Goal: Transaction & Acquisition: Download file/media

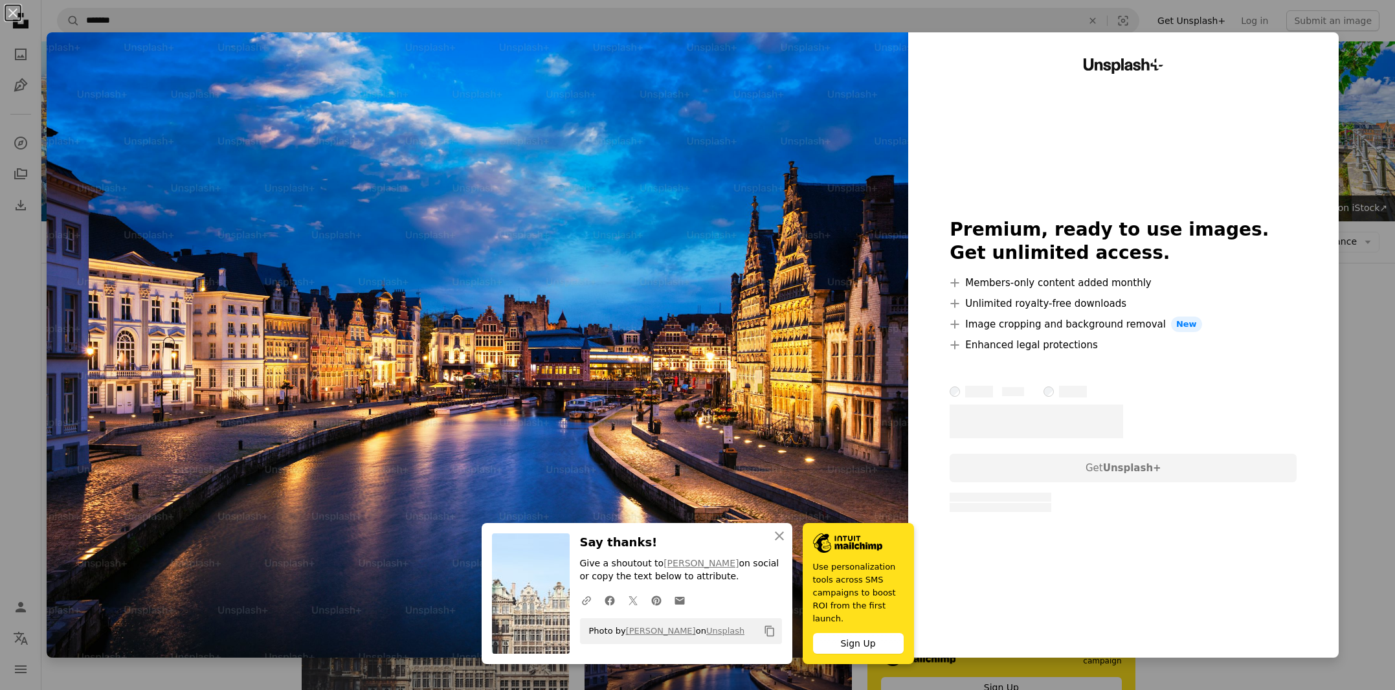
scroll to position [466, 0]
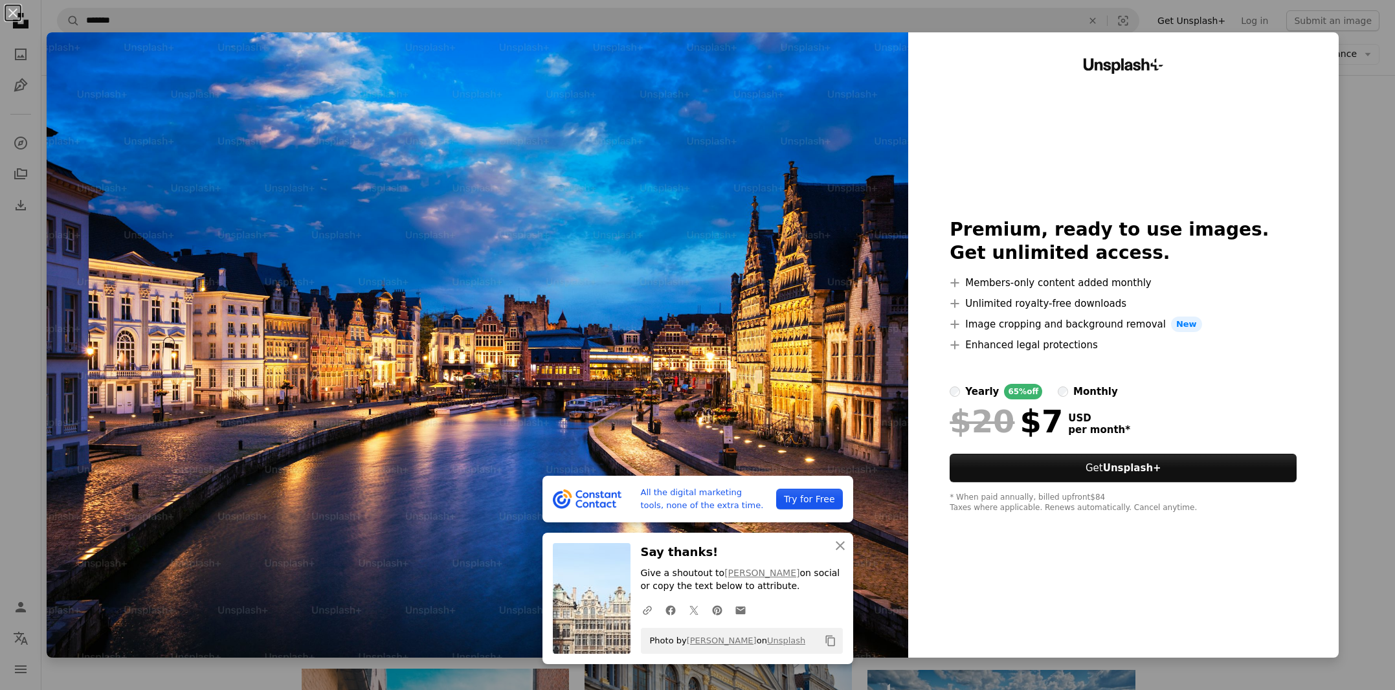
click at [16, 14] on button "An X shape" at bounding box center [13, 13] width 16 height 16
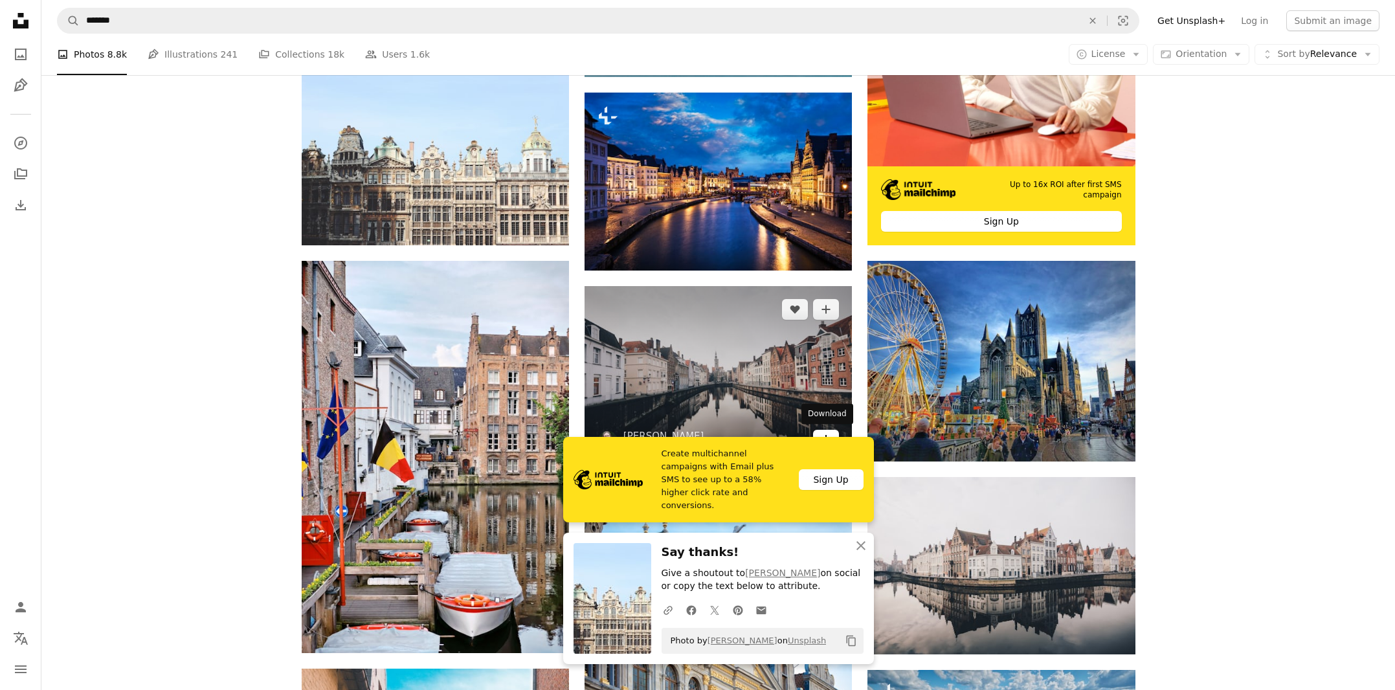
click at [826, 435] on icon "Download" at bounding box center [826, 439] width 8 height 9
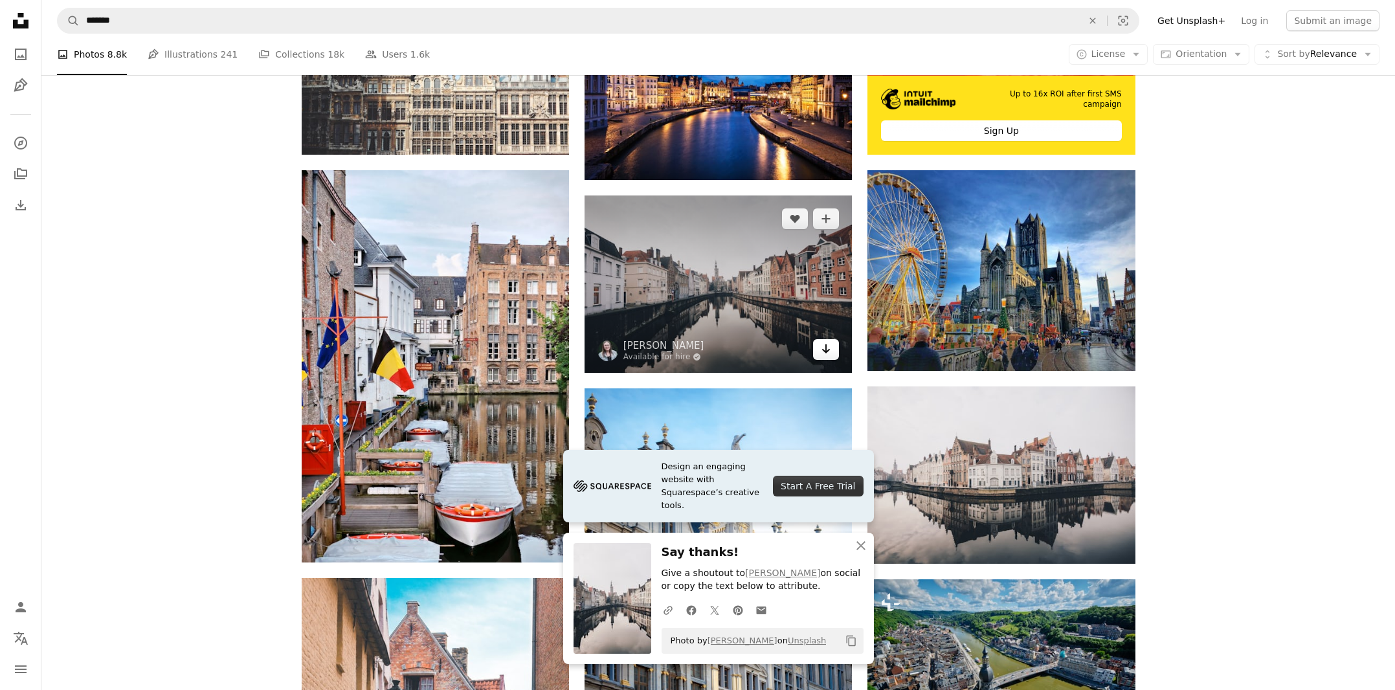
scroll to position [515, 0]
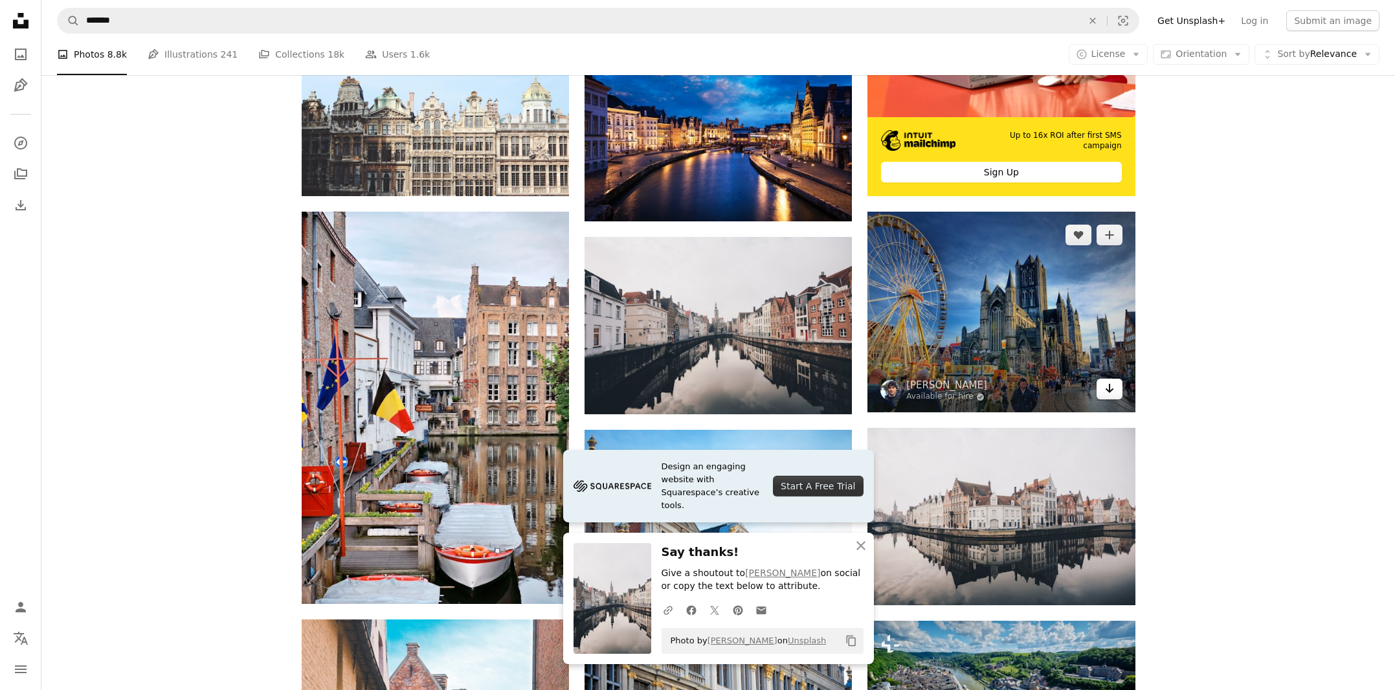
click at [1110, 386] on icon "Download" at bounding box center [1109, 388] width 8 height 9
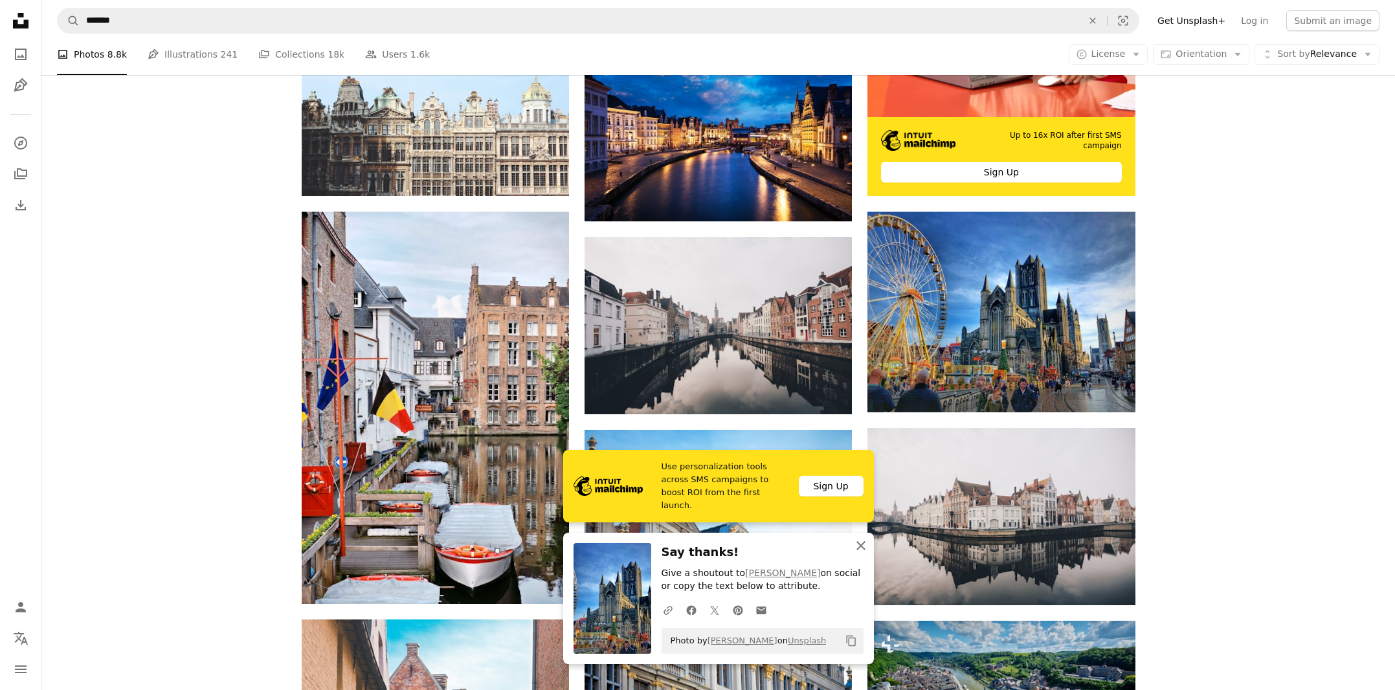
click at [862, 545] on icon "An X shape" at bounding box center [861, 546] width 16 height 16
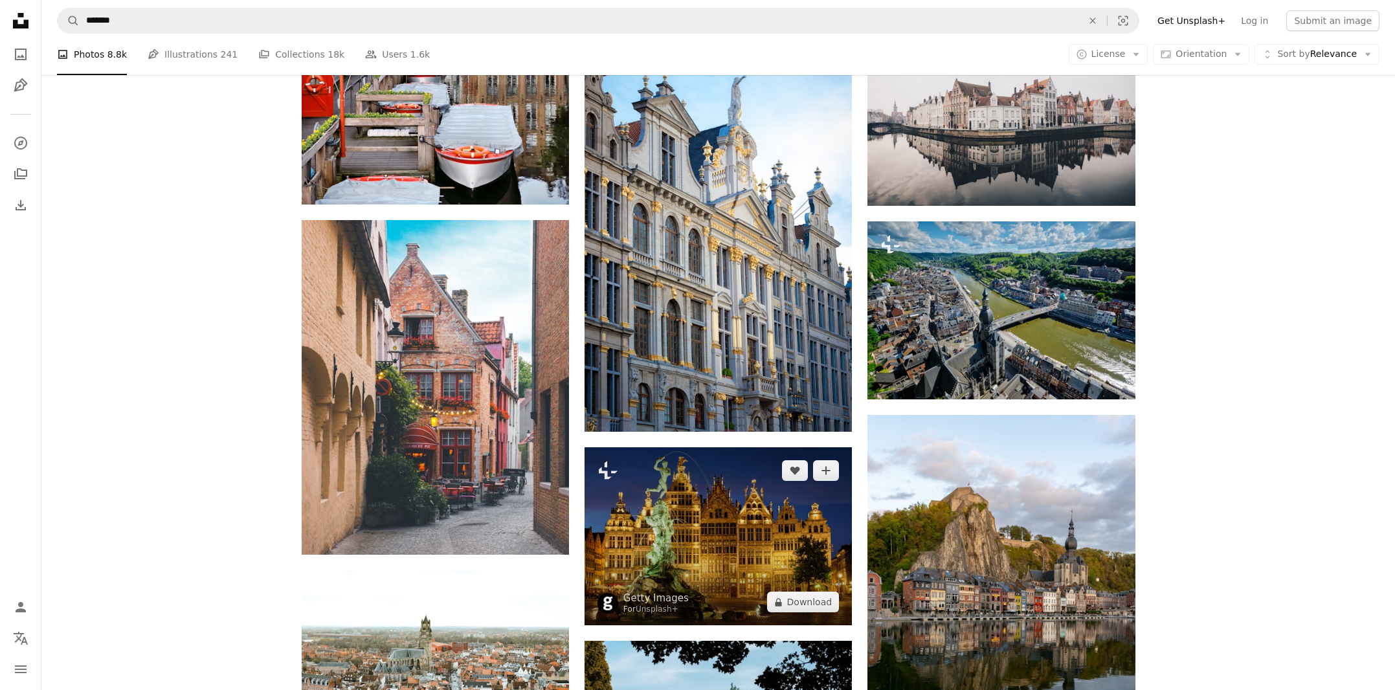
scroll to position [917, 0]
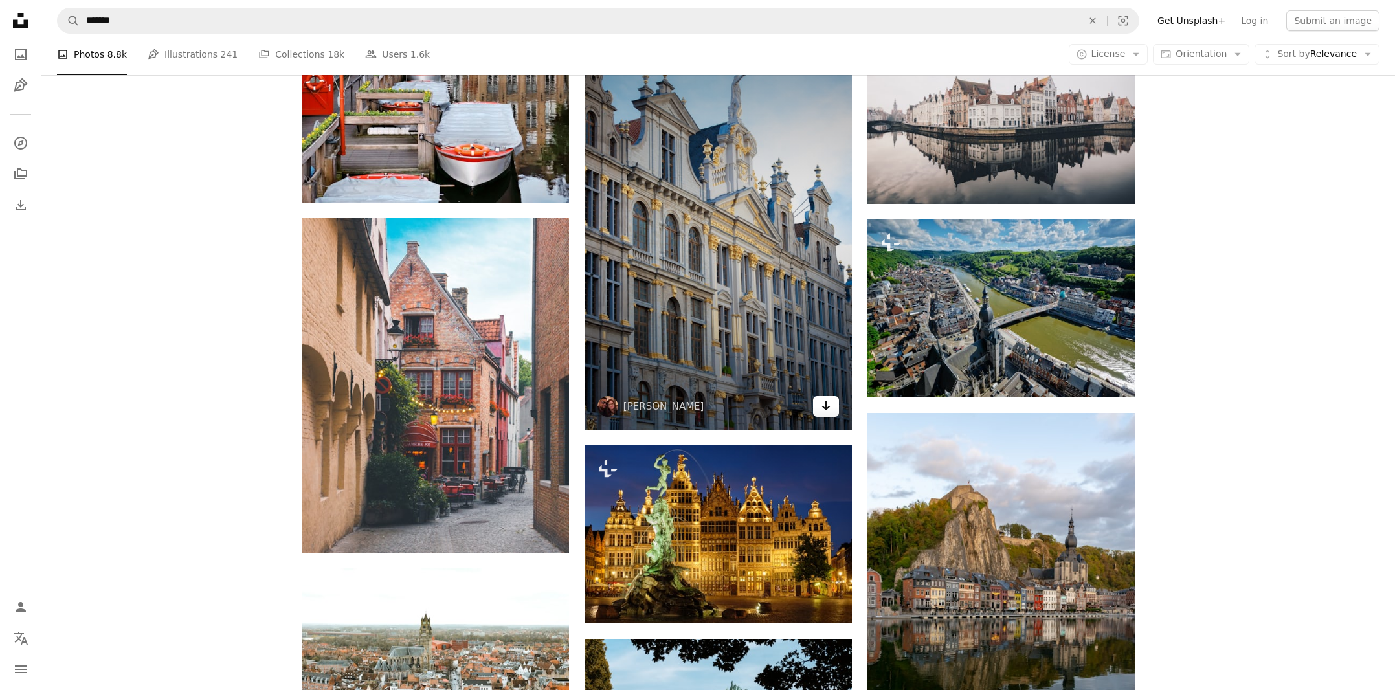
click at [826, 405] on icon "Download" at bounding box center [826, 405] width 8 height 9
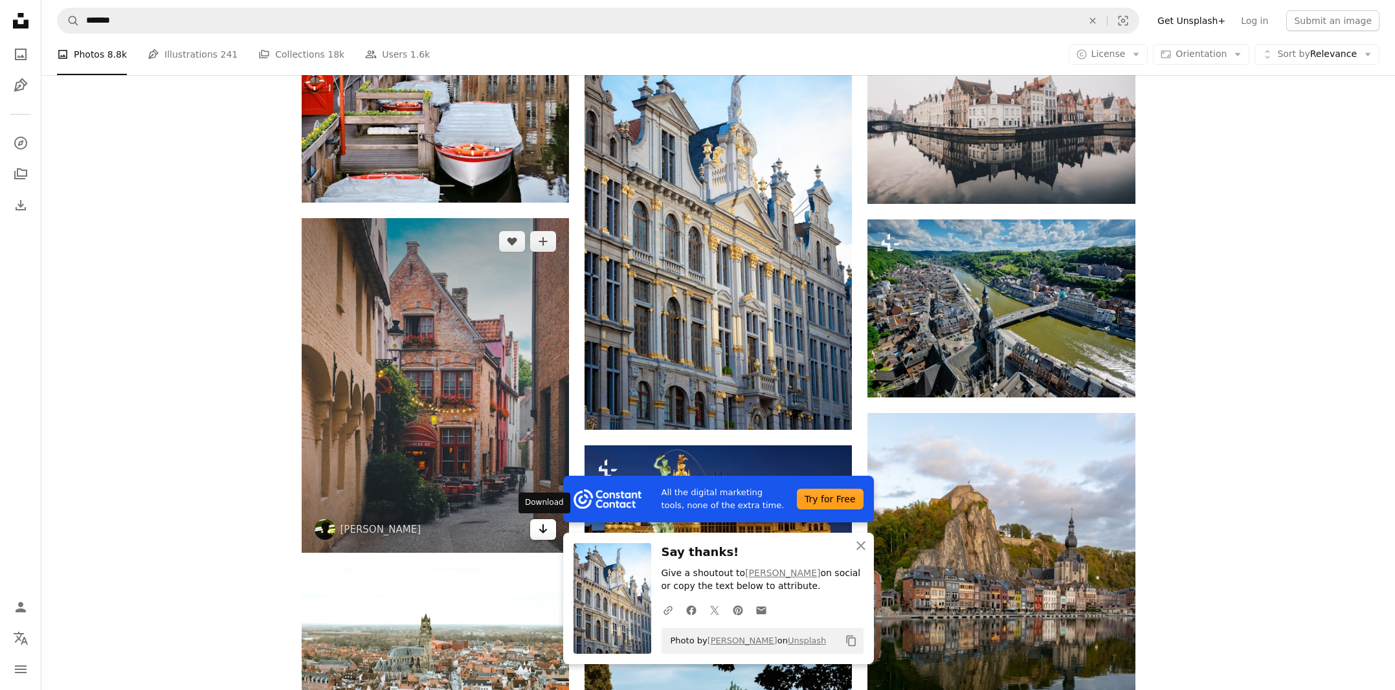
click at [544, 529] on icon "Arrow pointing down" at bounding box center [543, 529] width 10 height 16
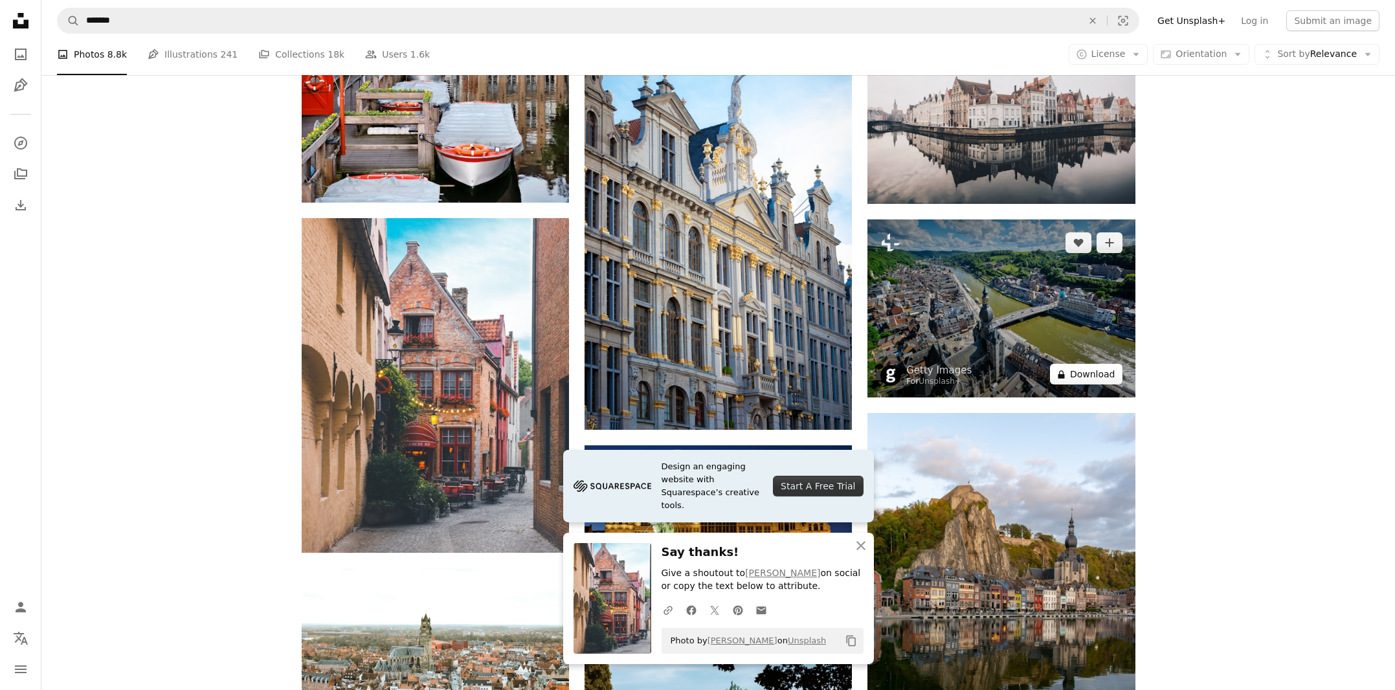
click at [1101, 370] on button "A lock Download" at bounding box center [1086, 374] width 73 height 21
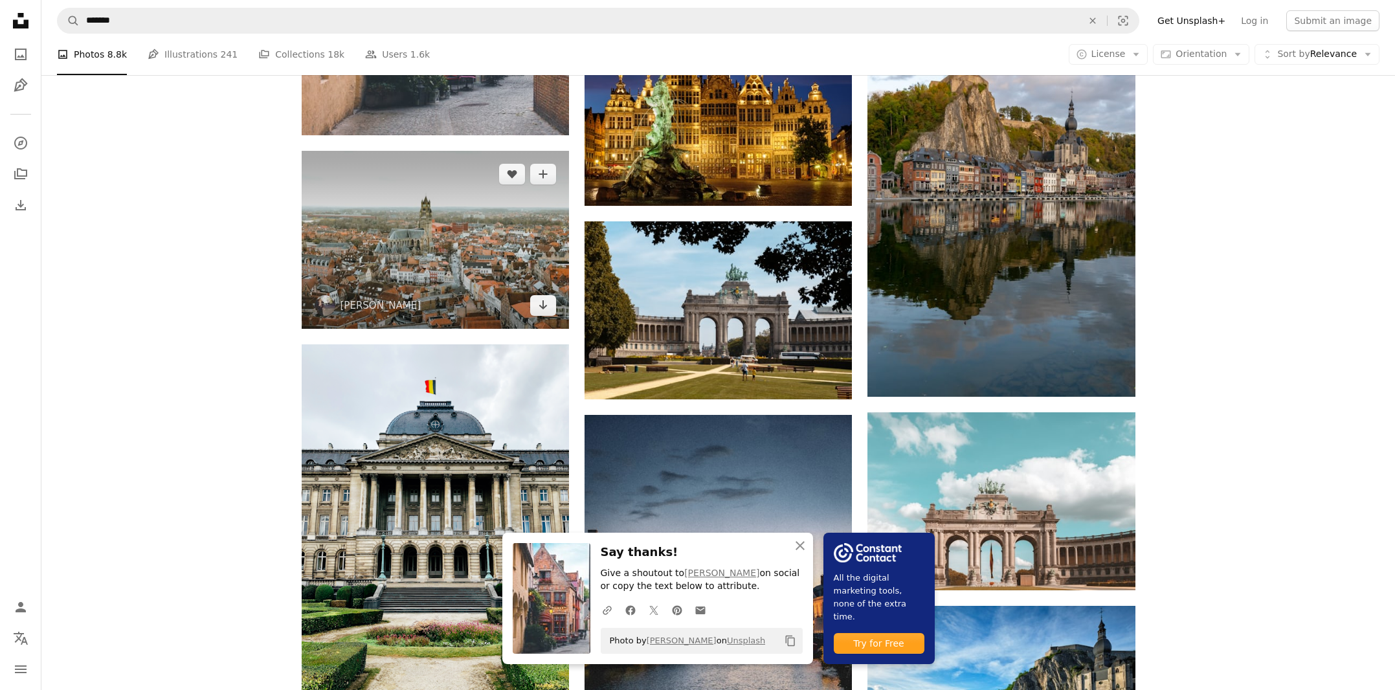
scroll to position [1333, 0]
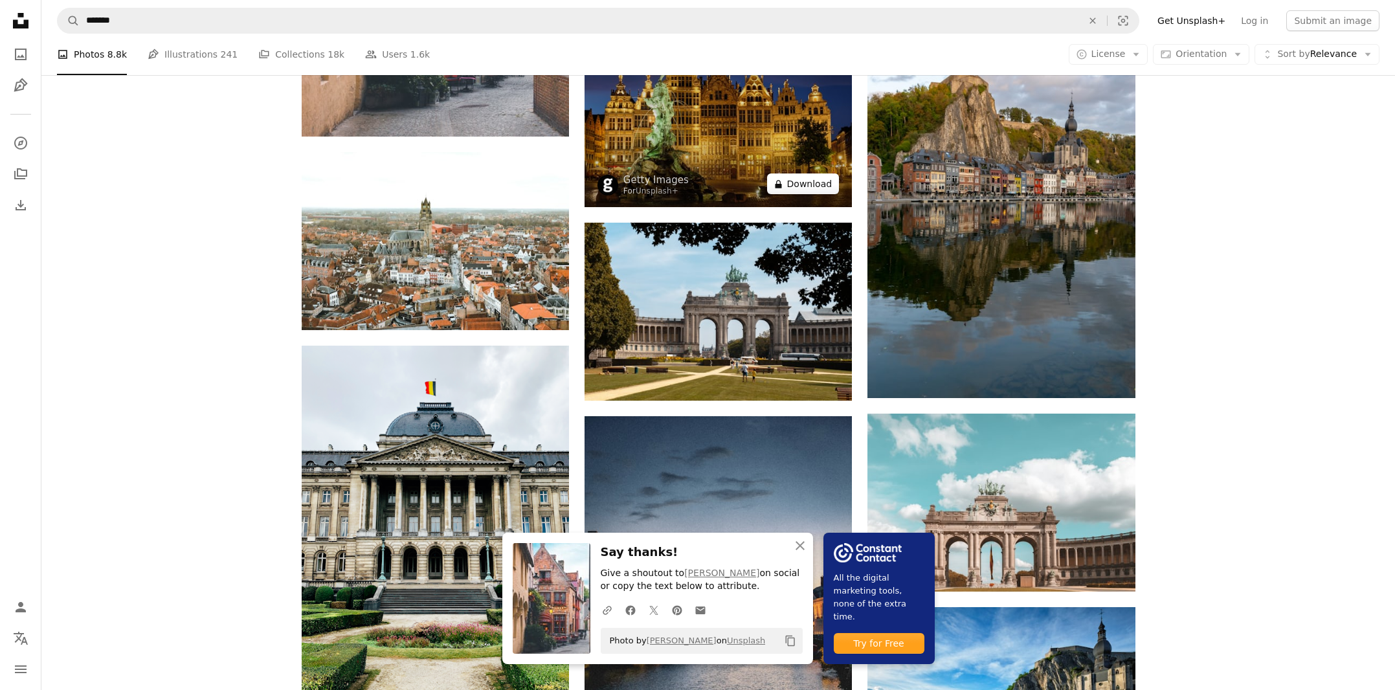
click at [804, 186] on button "A lock Download" at bounding box center [803, 183] width 73 height 21
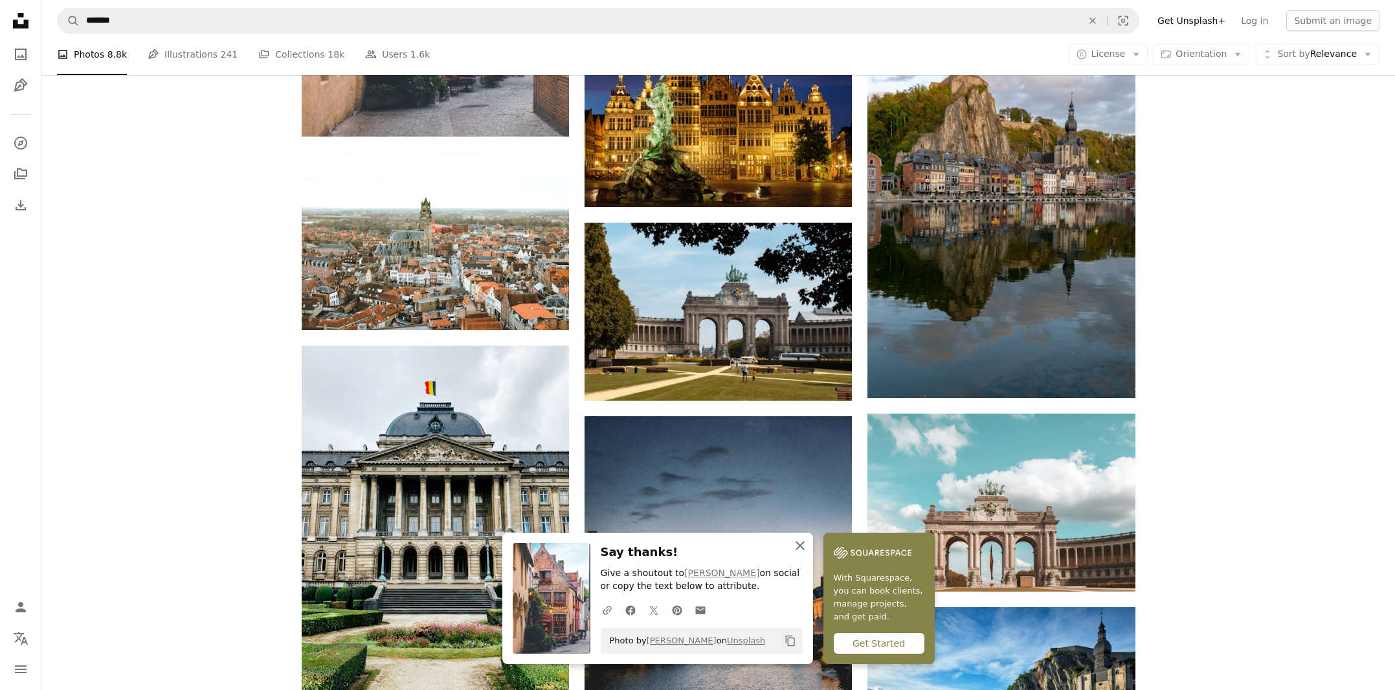
click at [799, 542] on icon "An X shape" at bounding box center [800, 546] width 16 height 16
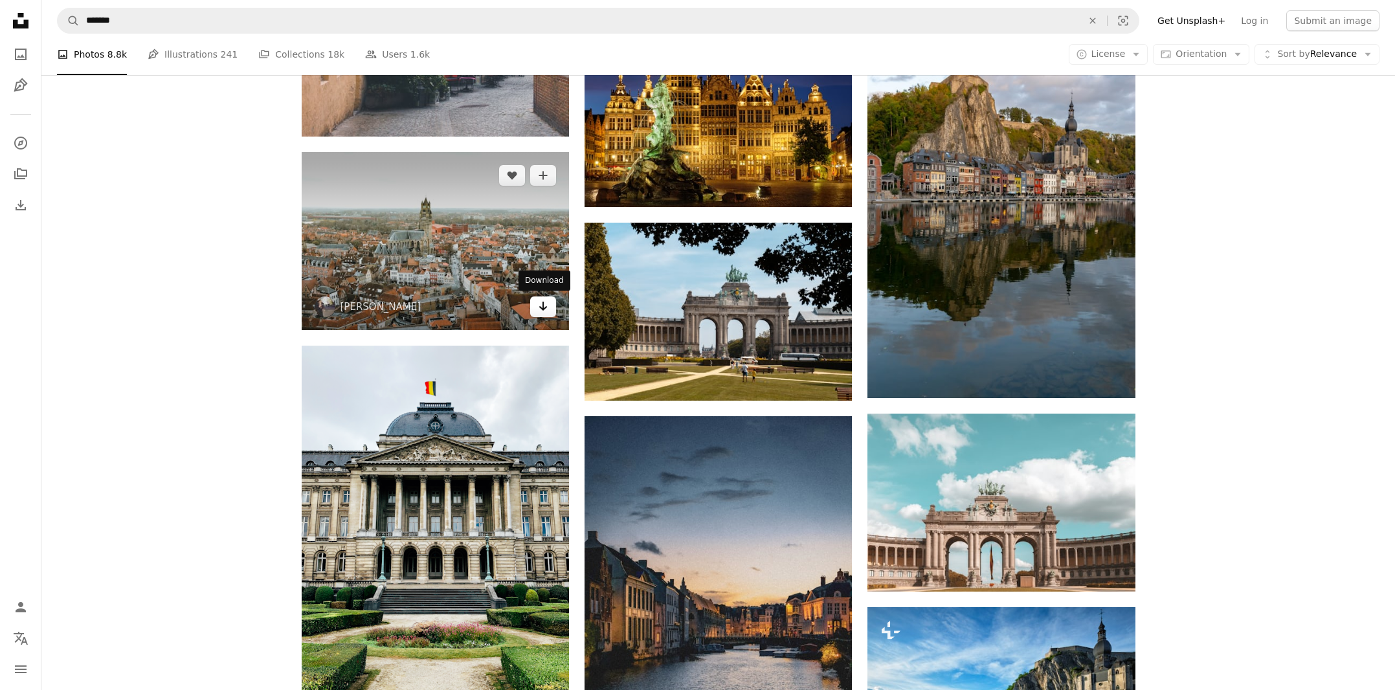
click at [541, 302] on icon "Arrow pointing down" at bounding box center [543, 306] width 10 height 16
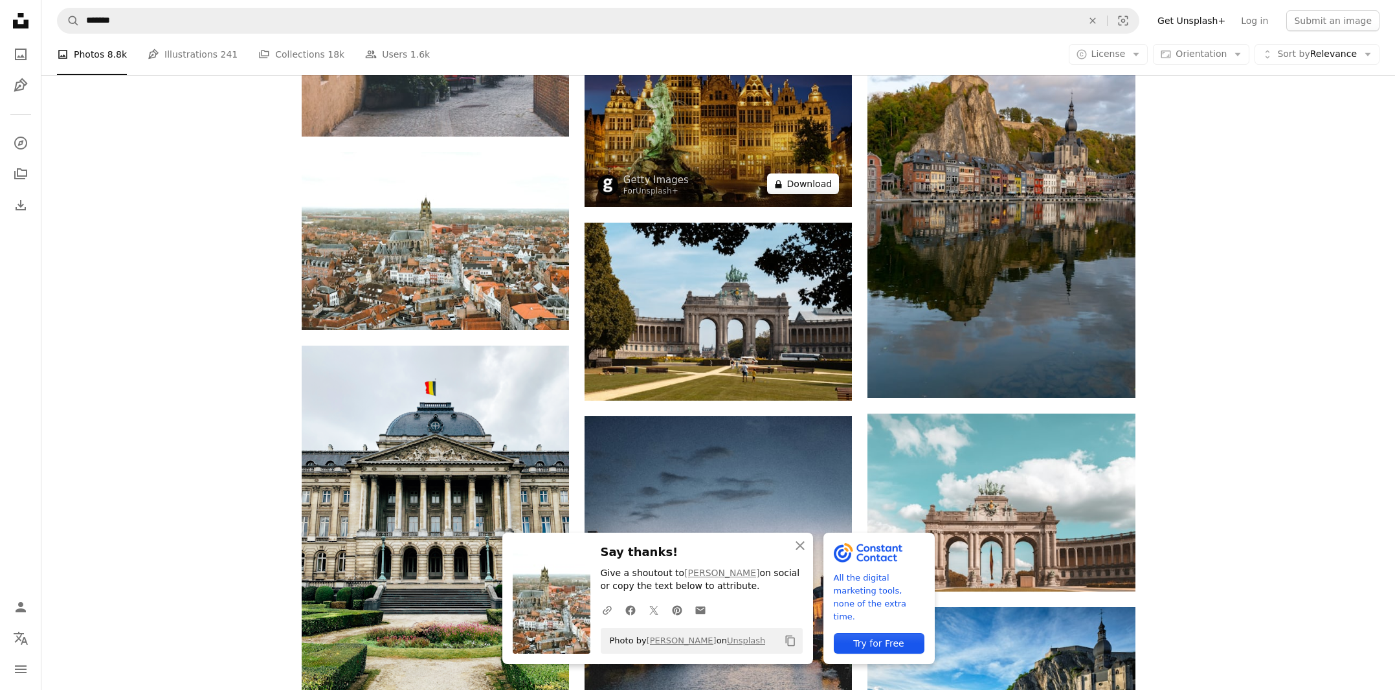
click at [809, 181] on button "A lock Download" at bounding box center [803, 183] width 73 height 21
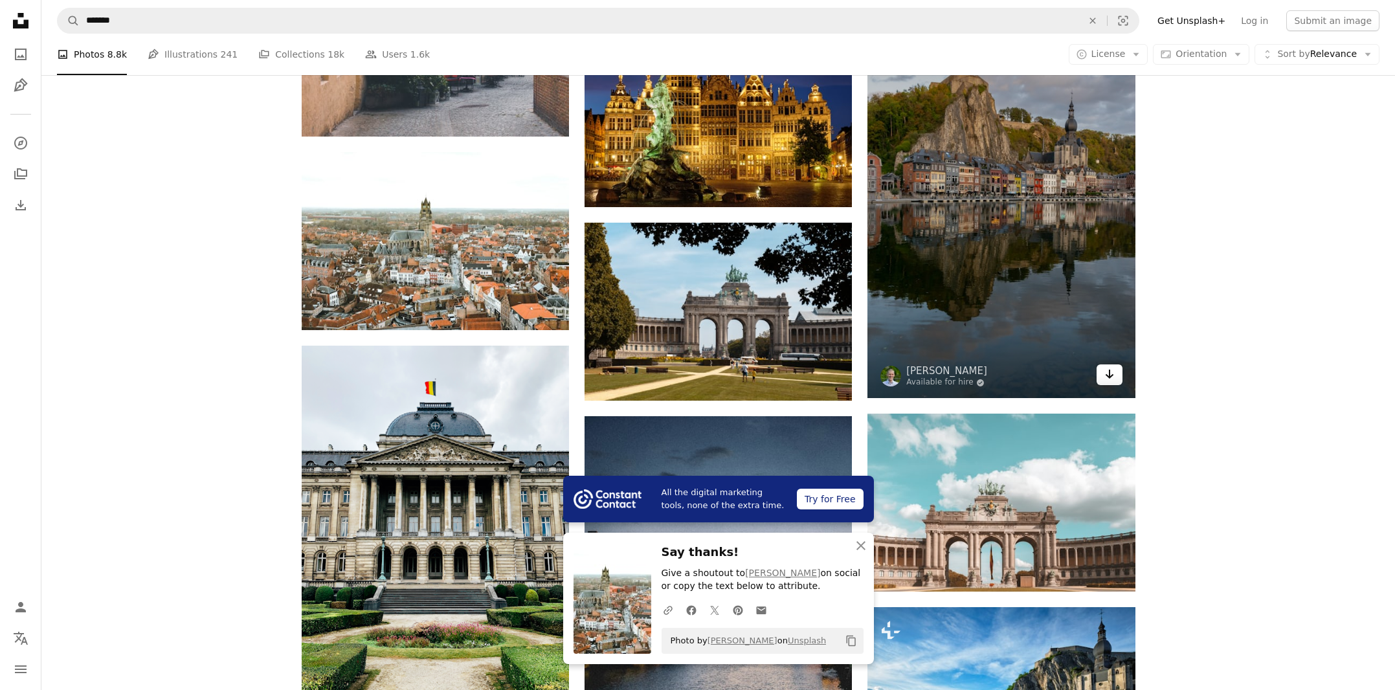
click at [1110, 372] on icon "Download" at bounding box center [1109, 374] width 8 height 9
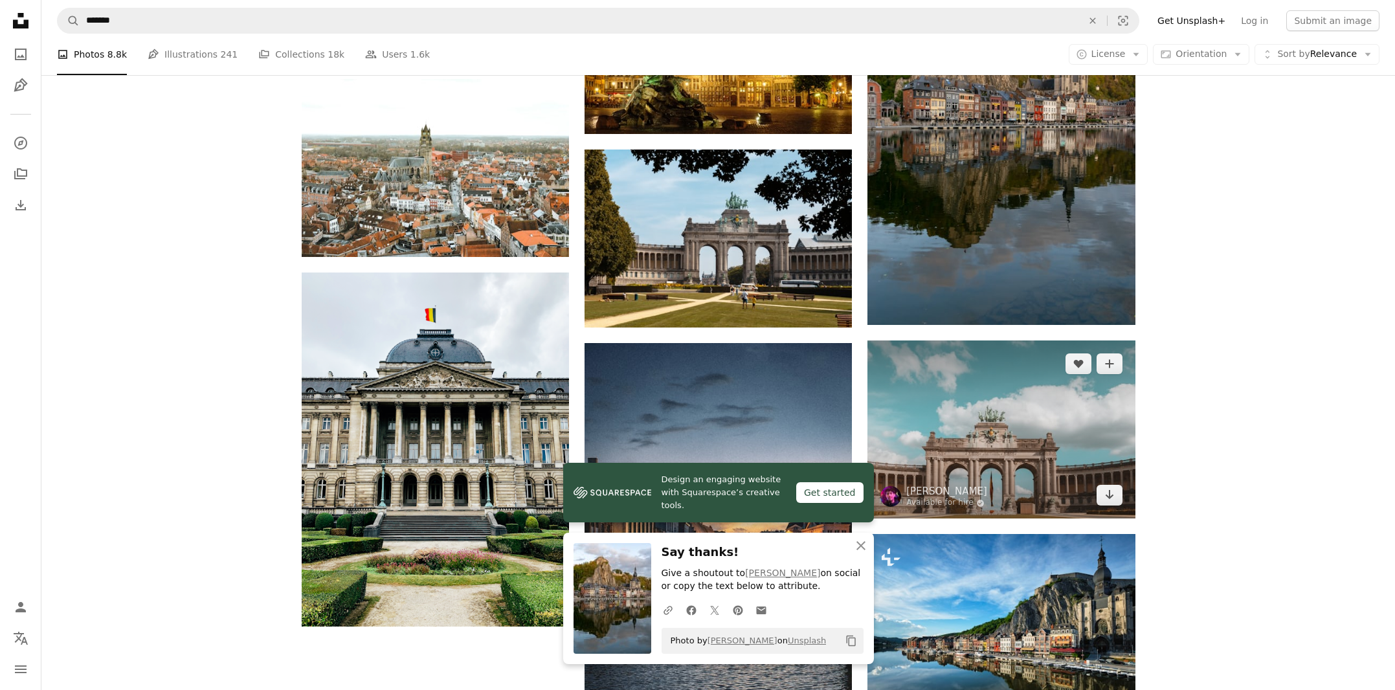
scroll to position [1443, 0]
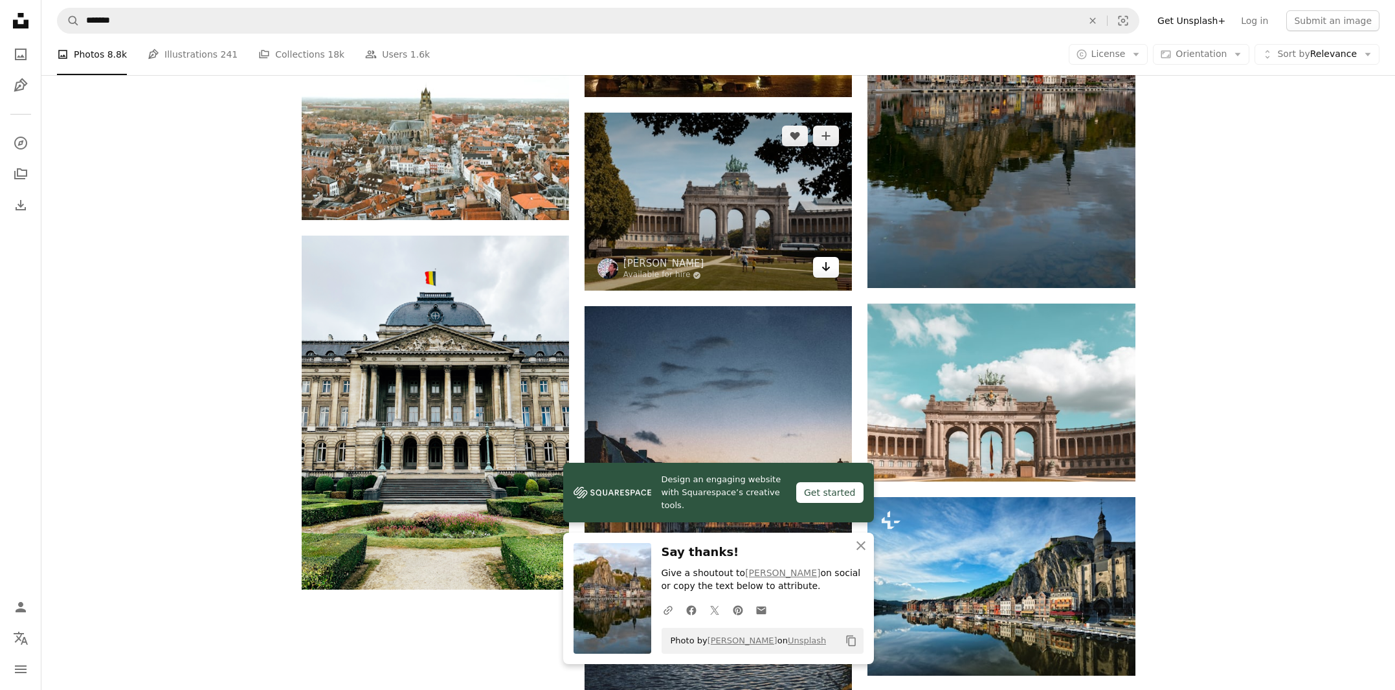
click at [827, 267] on icon "Download" at bounding box center [826, 266] width 8 height 9
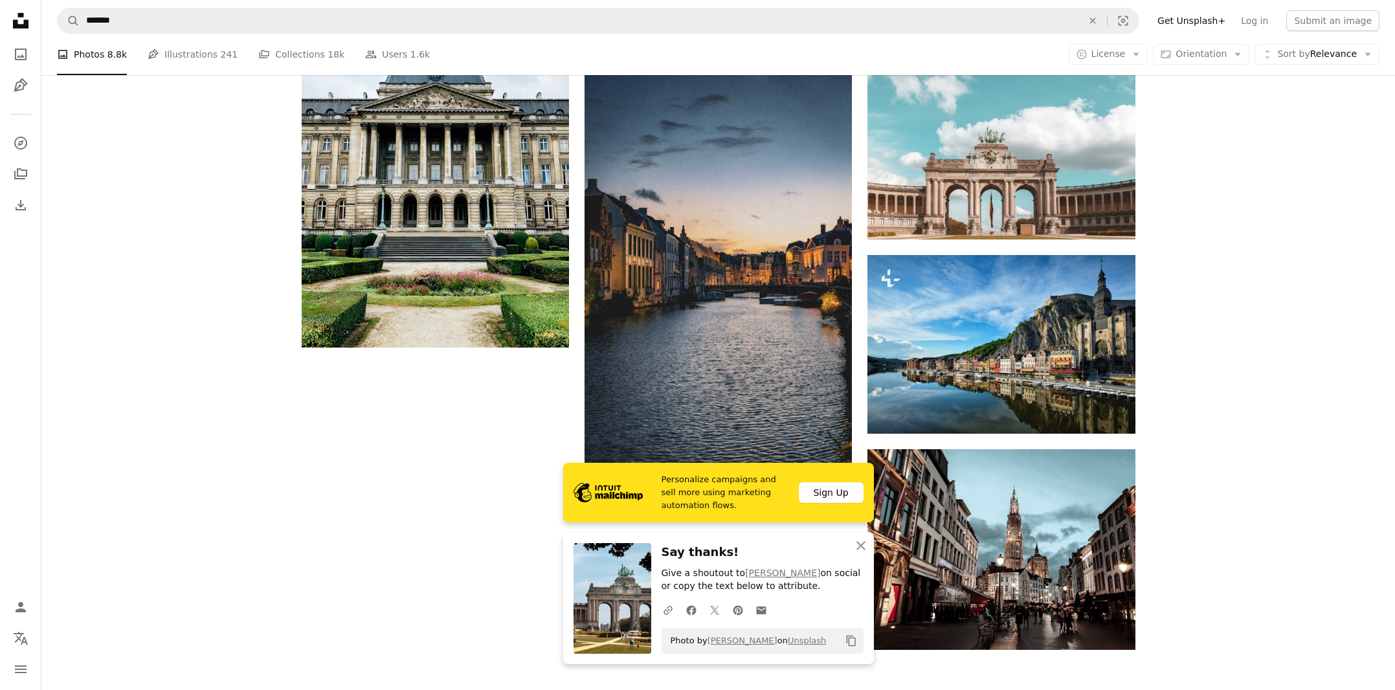
scroll to position [1686, 0]
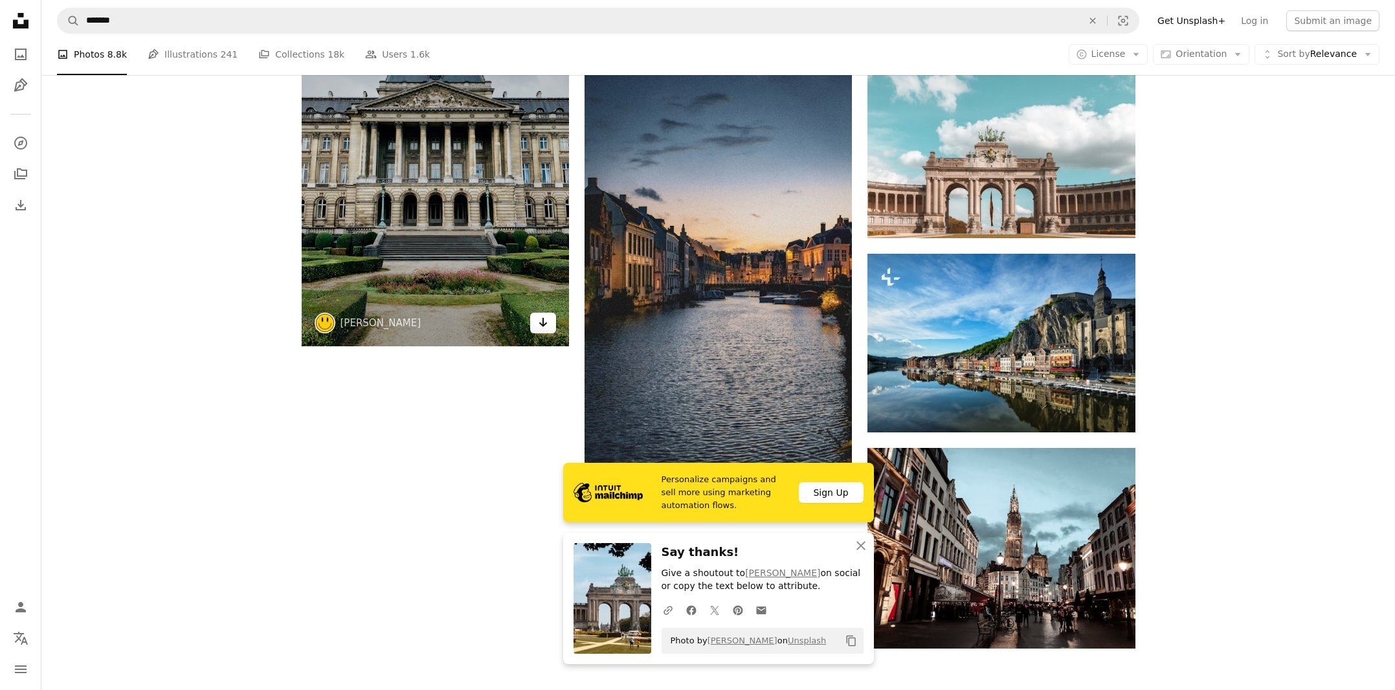
click at [543, 322] on icon "Download" at bounding box center [543, 322] width 8 height 9
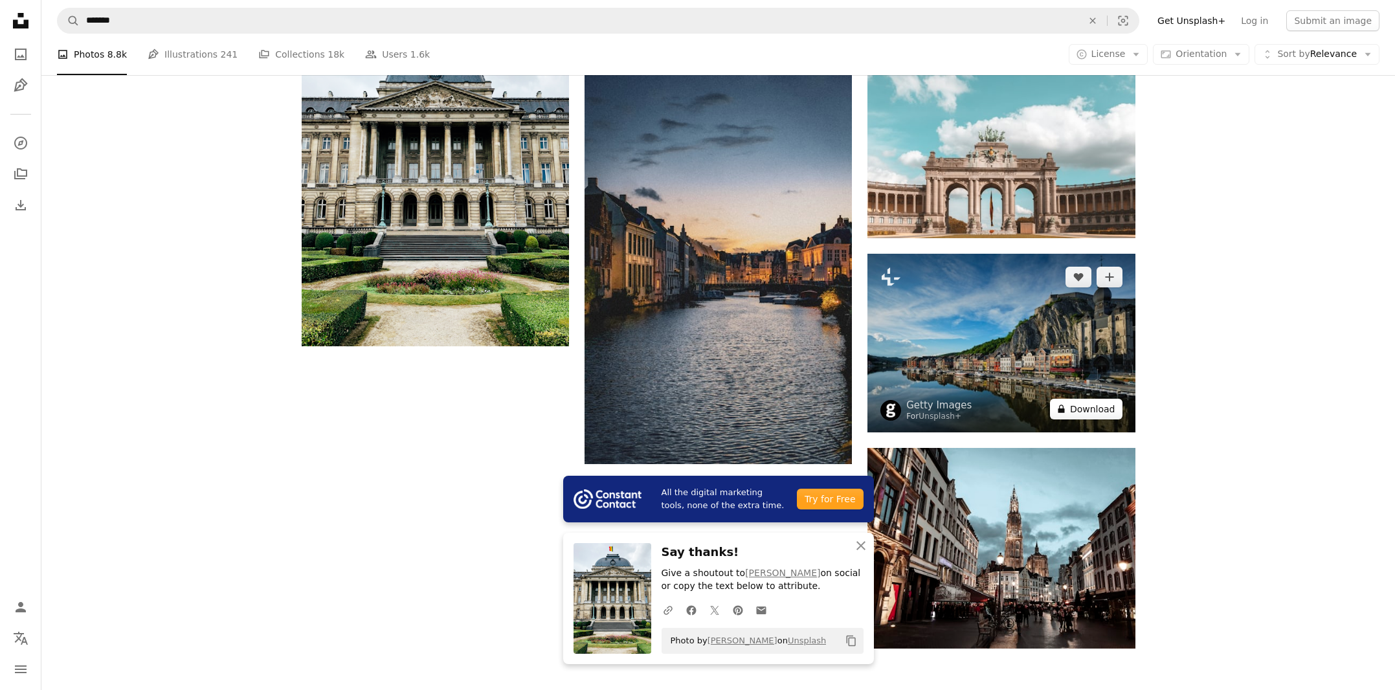
click at [1101, 407] on button "A lock Download" at bounding box center [1086, 409] width 73 height 21
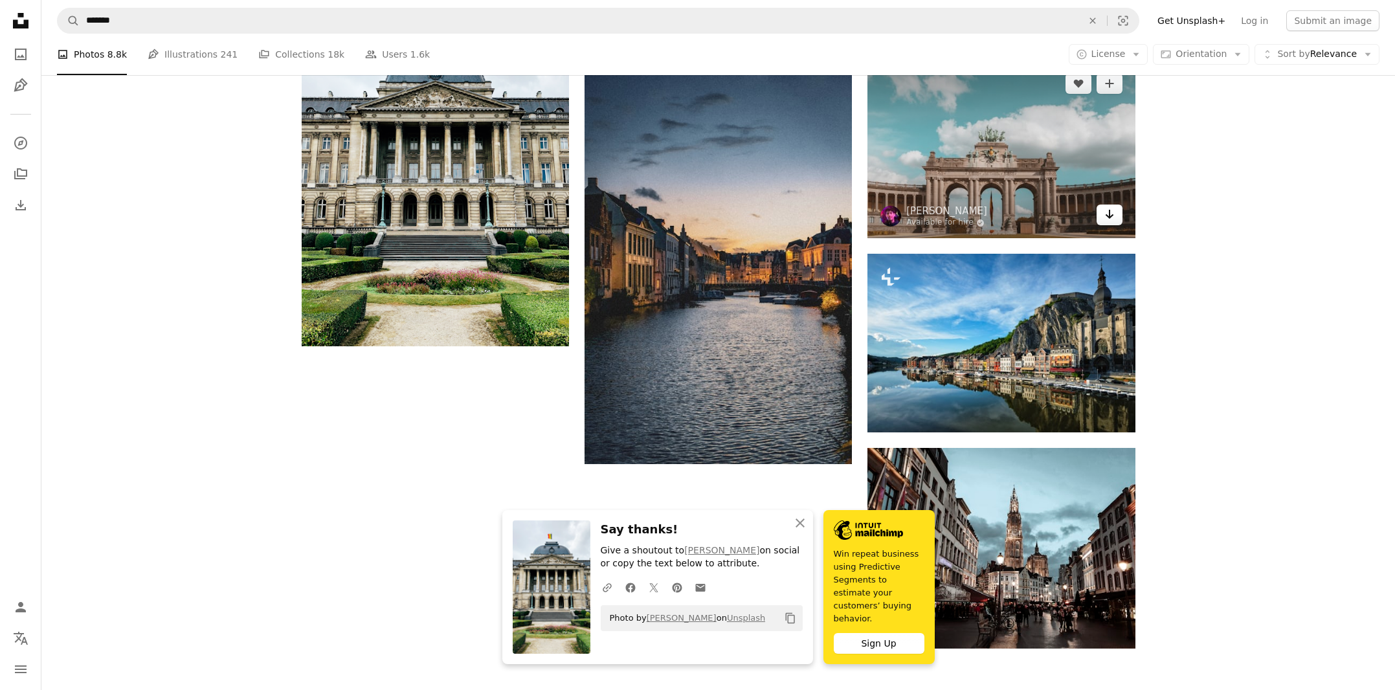
click at [1106, 214] on icon "Download" at bounding box center [1109, 214] width 8 height 9
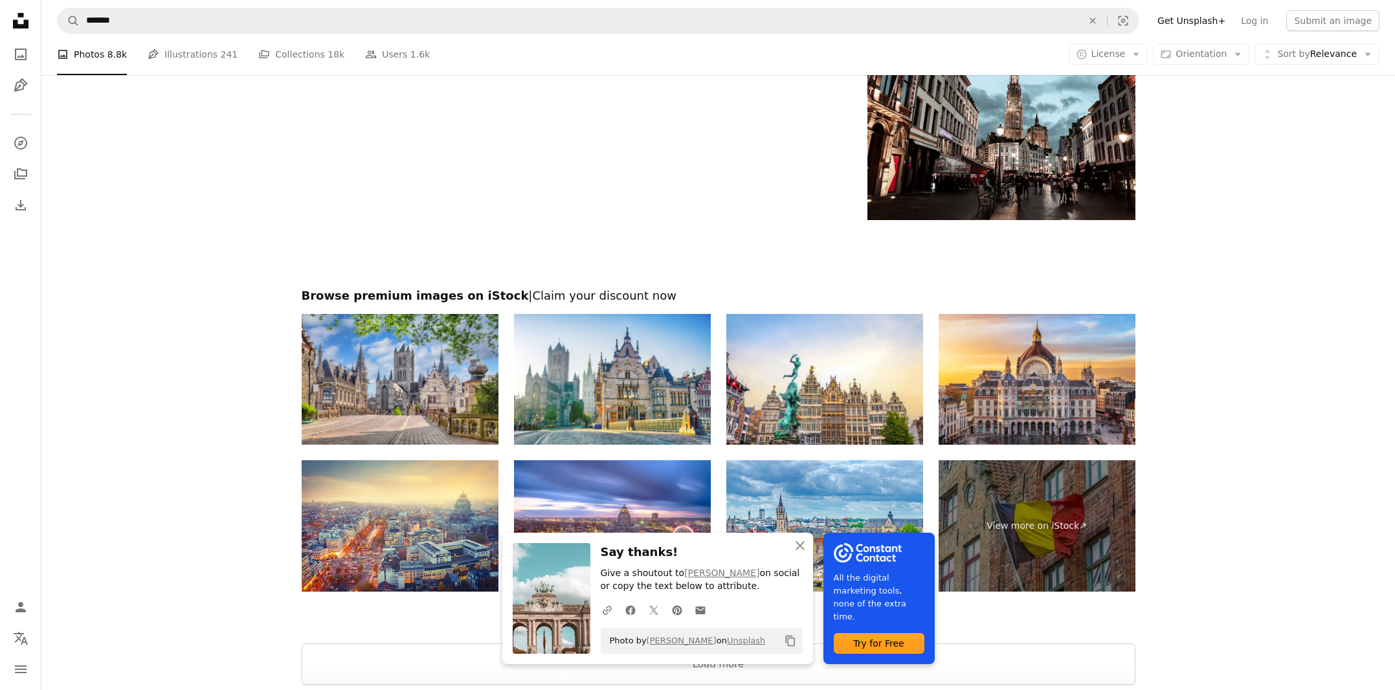
scroll to position [2108, 0]
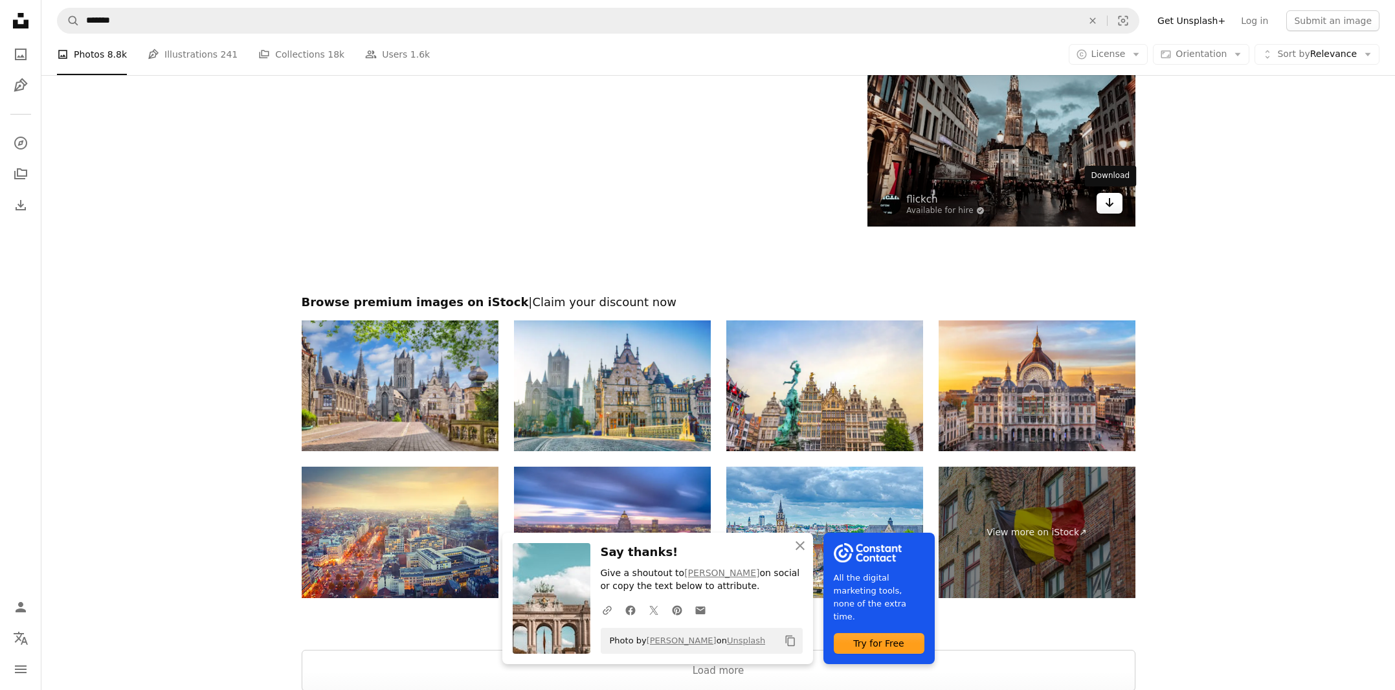
click at [1108, 201] on icon "Arrow pointing down" at bounding box center [1109, 203] width 10 height 16
